Goal: Transaction & Acquisition: Purchase product/service

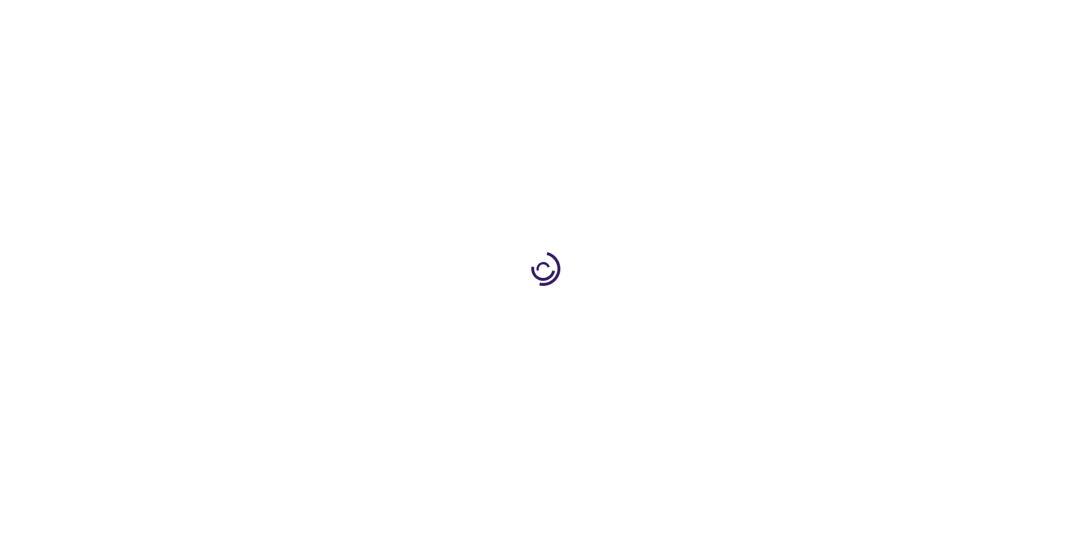
click at [718, 17] on link "Log In" at bounding box center [717, 17] width 22 height 9
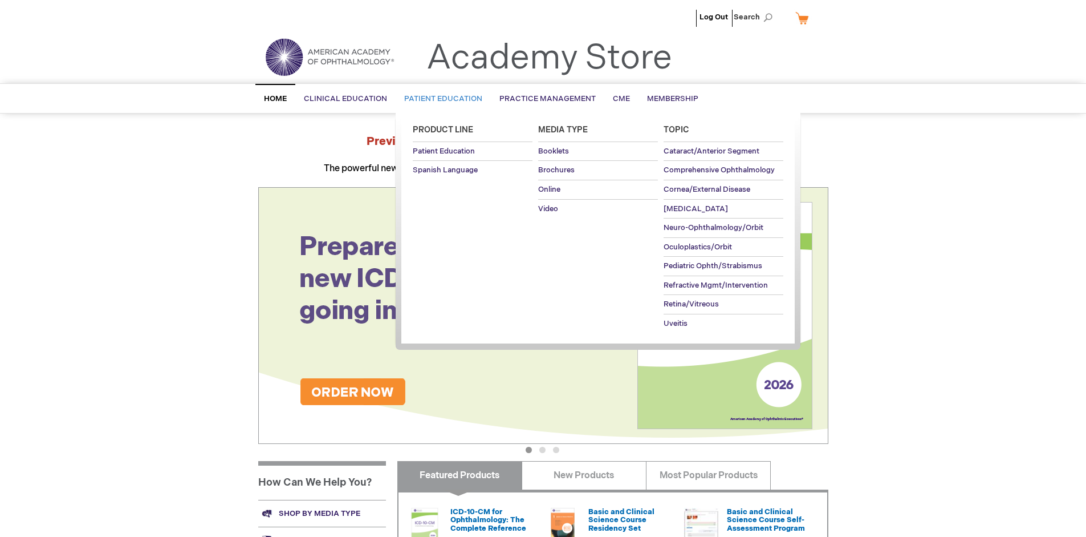
click at [440, 99] on span "Patient Education" at bounding box center [443, 98] width 78 height 9
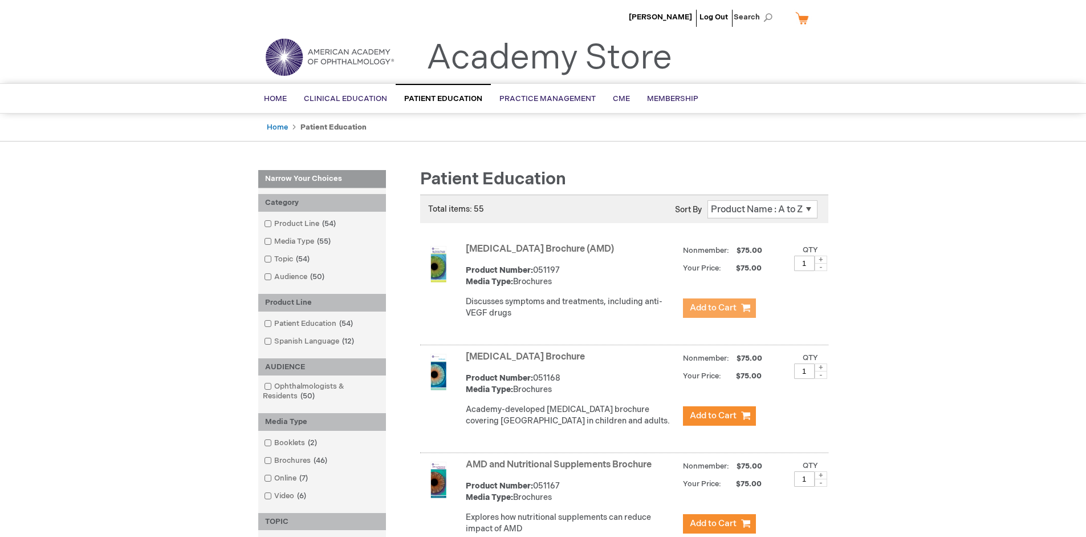
click at [719, 308] on span "Add to Cart" at bounding box center [713, 307] width 47 height 11
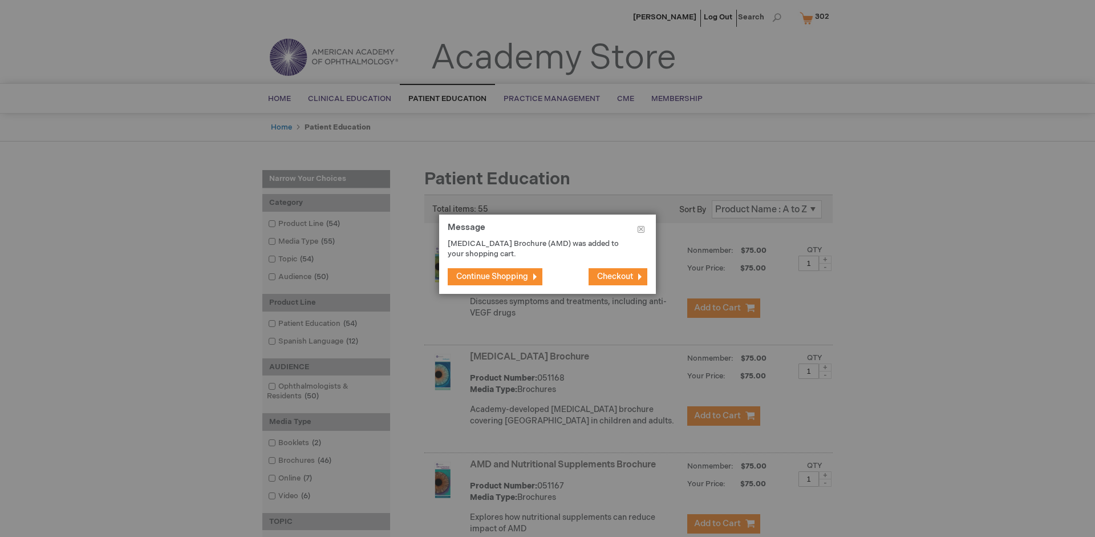
click at [492, 276] on span "Continue Shopping" at bounding box center [492, 276] width 72 height 10
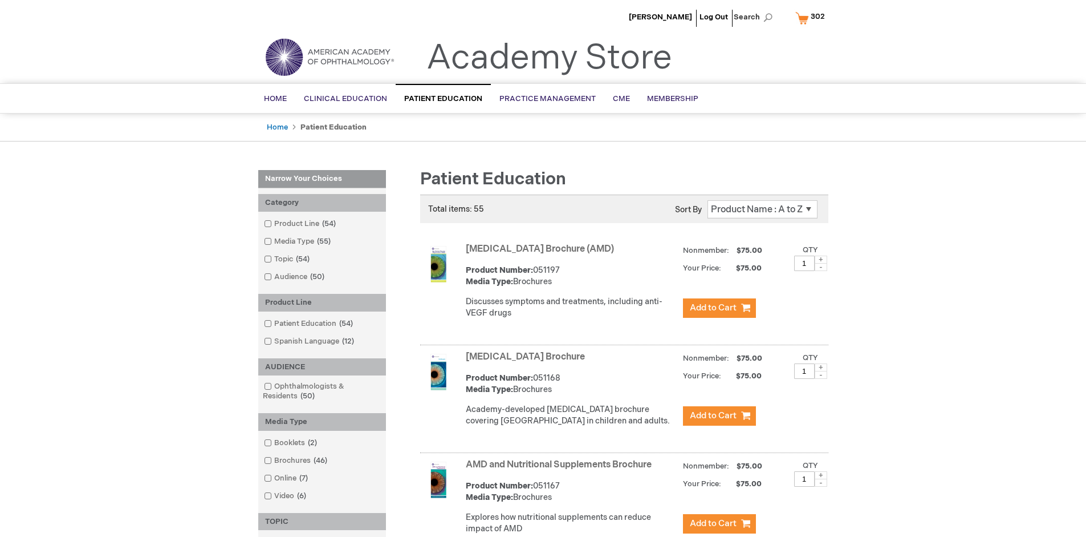
click at [561, 470] on link "AMD and Nutritional Supplements Brochure" at bounding box center [559, 464] width 186 height 11
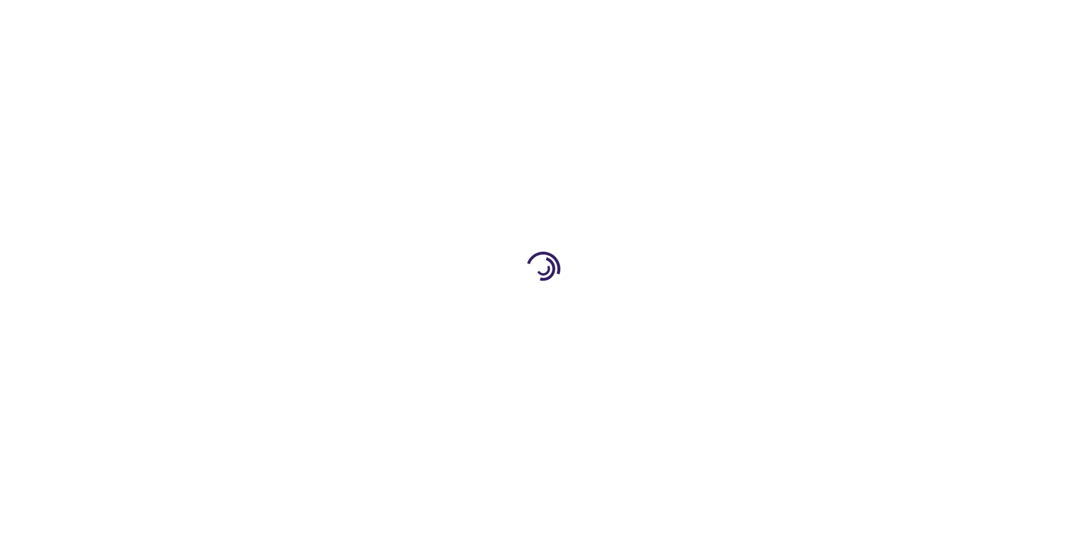
type input "1"
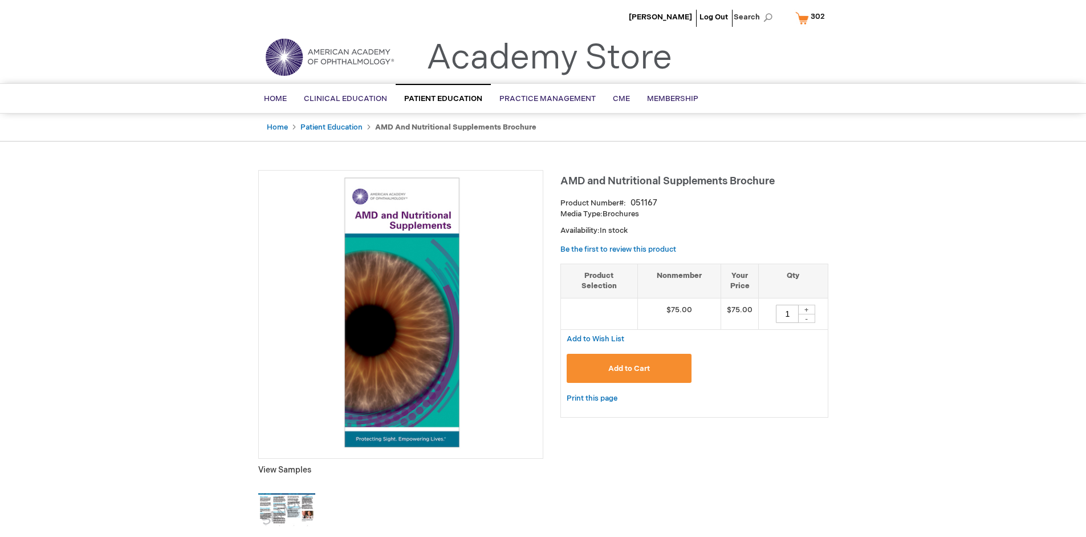
click at [629, 368] on span "Add to Cart" at bounding box center [629, 368] width 42 height 9
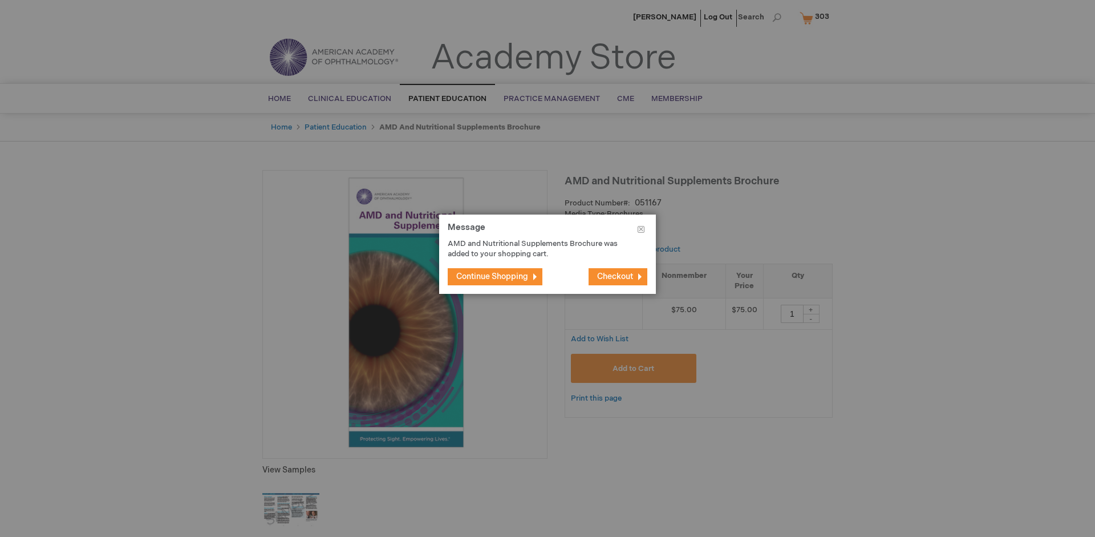
click at [492, 276] on span "Continue Shopping" at bounding box center [492, 276] width 72 height 10
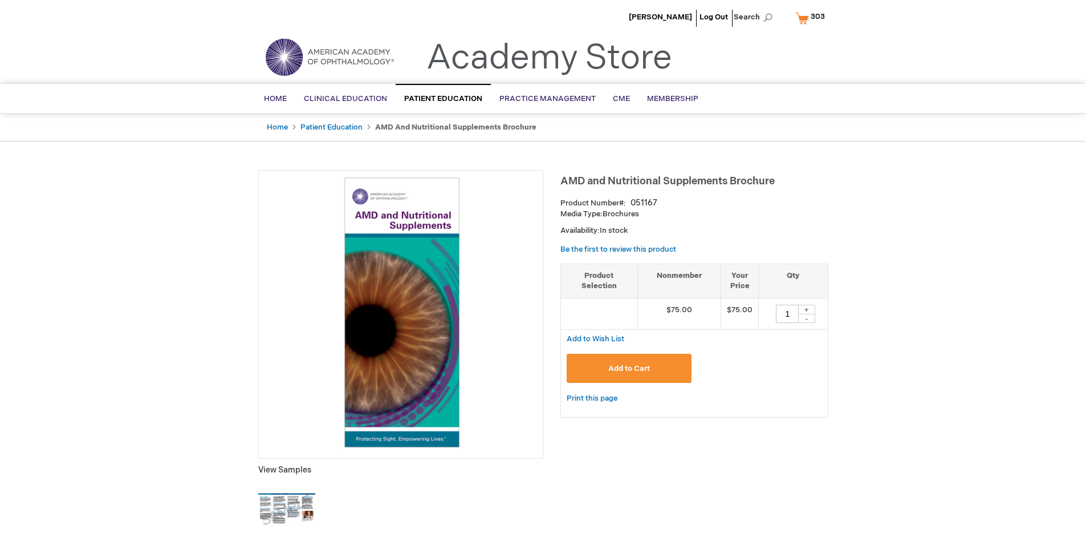
click at [812, 18] on span "303" at bounding box center [818, 16] width 14 height 9
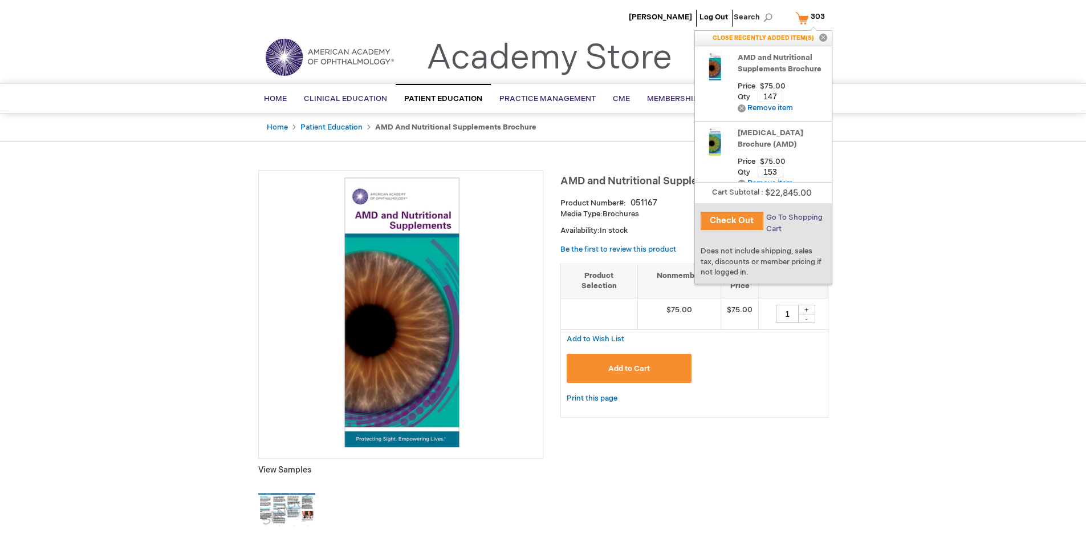
click at [793, 217] on span "Go To Shopping Cart" at bounding box center [794, 223] width 56 height 21
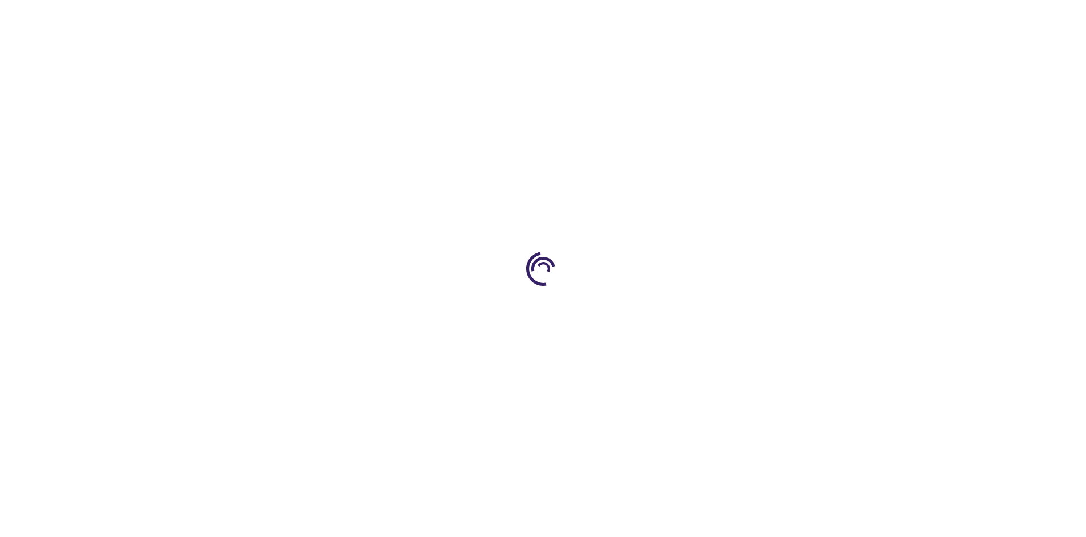
select select "US"
select select "41"
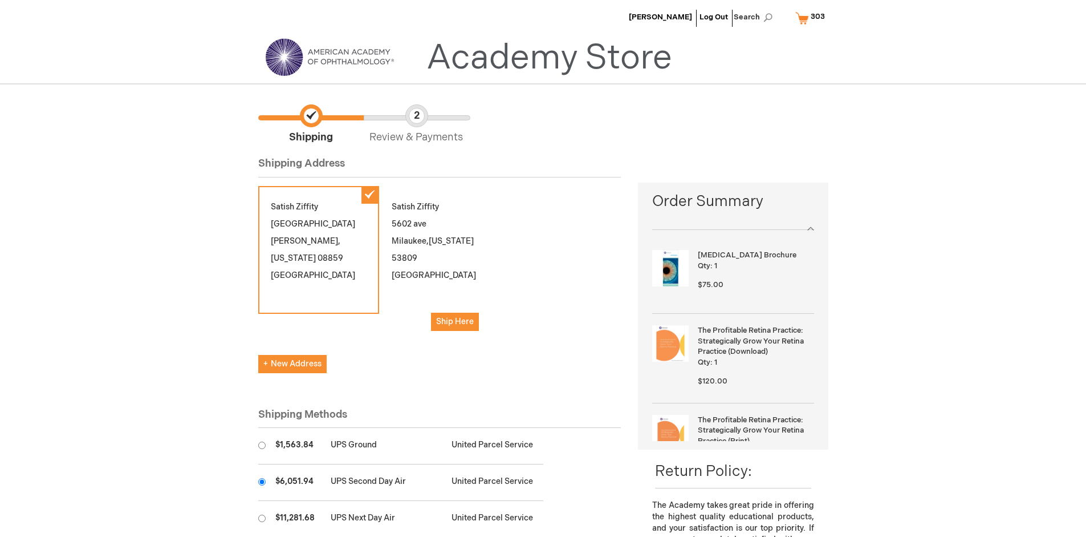
click at [262, 481] on input "radio" at bounding box center [261, 481] width 7 height 7
